Goal: Information Seeking & Learning: Understand process/instructions

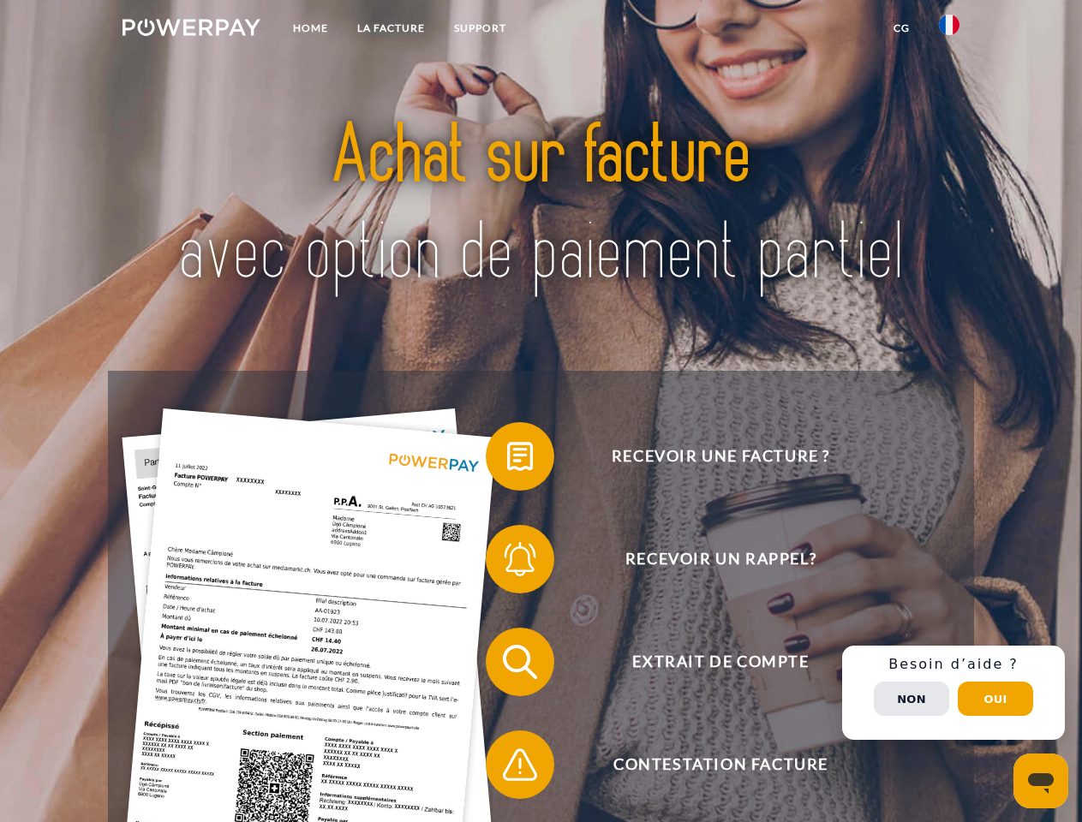
click at [191, 30] on img at bounding box center [191, 27] width 138 height 17
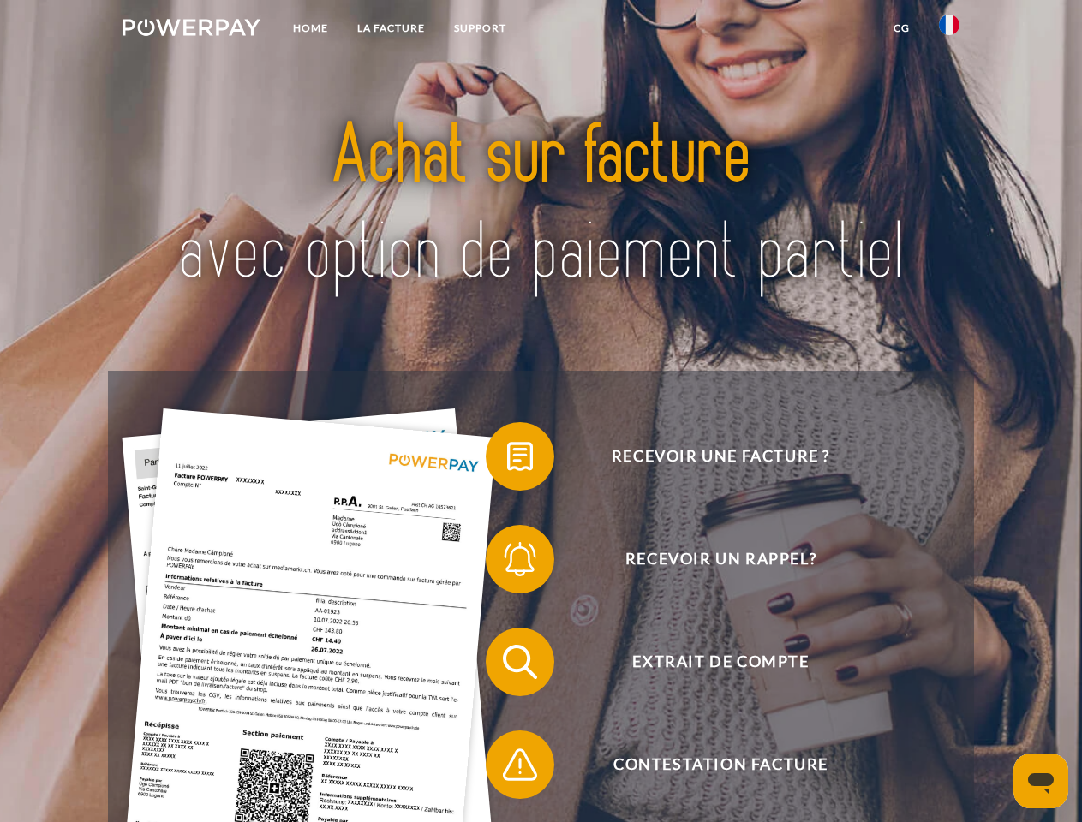
click at [949, 30] on img at bounding box center [949, 25] width 21 height 21
click at [901, 28] on link "CG" at bounding box center [901, 28] width 45 height 31
click at [507, 460] on span at bounding box center [494, 457] width 86 height 86
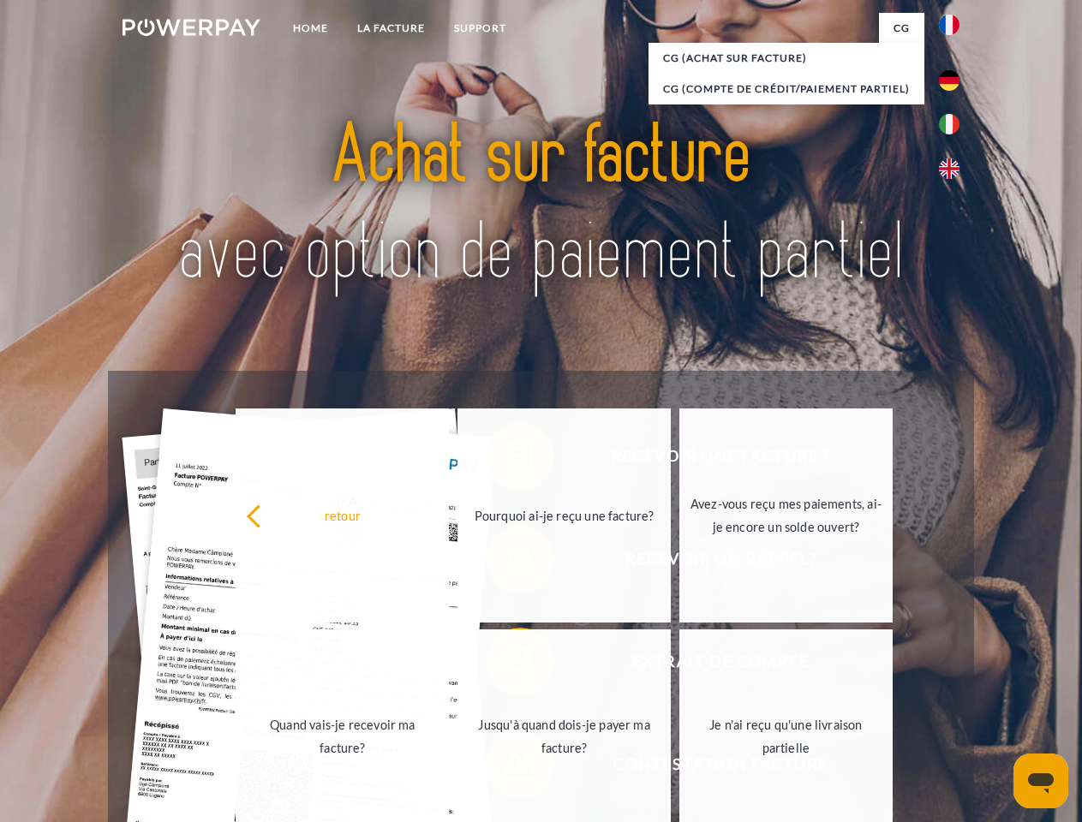
click at [507, 563] on div "retour Pourquoi ai-je reçu une facture? Avez-vous reçu mes paiements, ai-je enc…" at bounding box center [565, 626] width 692 height 442
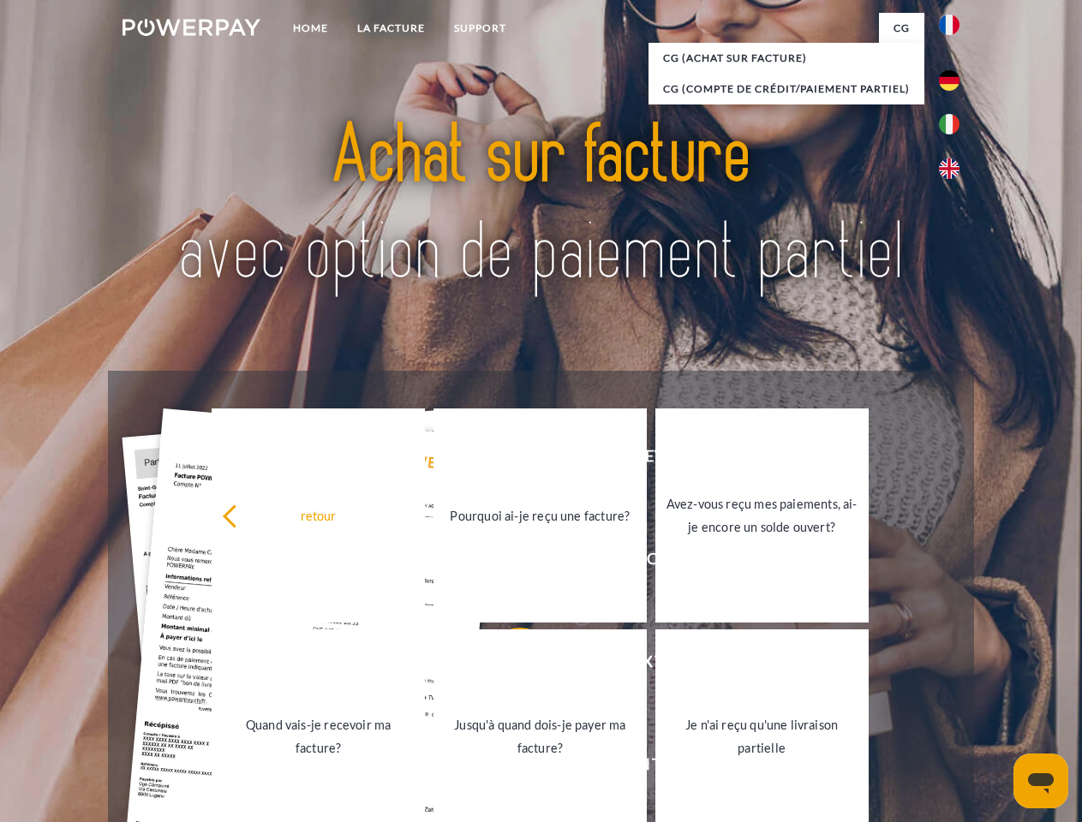
click at [507, 665] on link "Jusqu'à quand dois-je payer ma facture?" at bounding box center [539, 736] width 213 height 214
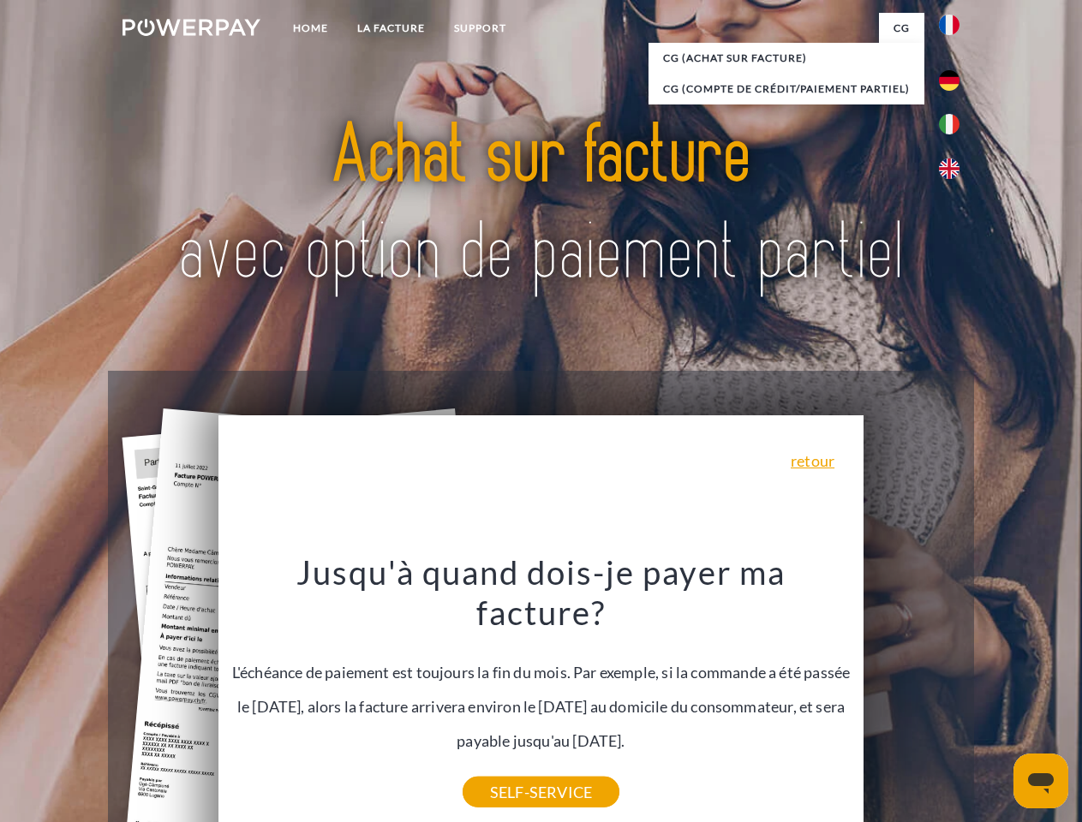
click at [507, 768] on div "Jusqu'à quand dois-je payer ma facture? L'échéance de paiement est toujours la …" at bounding box center [541, 672] width 625 height 241
click at [953, 693] on div "Recevoir une facture ? Recevoir un rappel? Extrait de compte retour" at bounding box center [540, 713] width 865 height 685
click at [911, 696] on span "Extrait de compte" at bounding box center [720, 662] width 420 height 69
click at [995, 699] on header "Home LA FACTURE Support" at bounding box center [541, 591] width 1082 height 1183
